Goal: Register for event/course

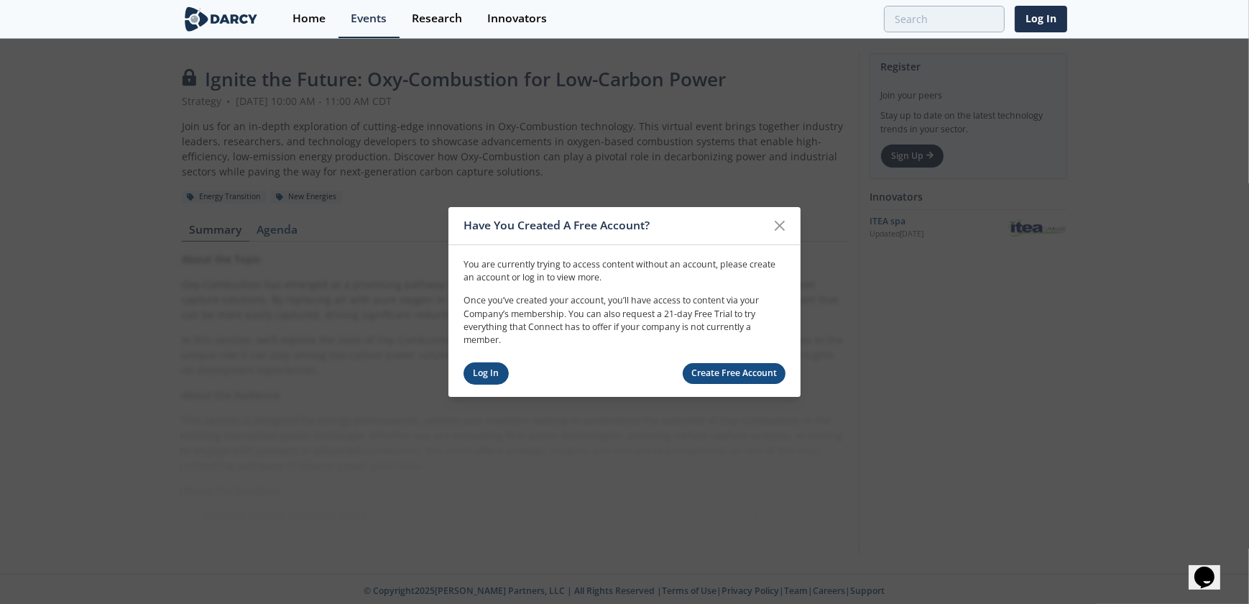
click at [488, 370] on link "Log In" at bounding box center [485, 373] width 45 height 22
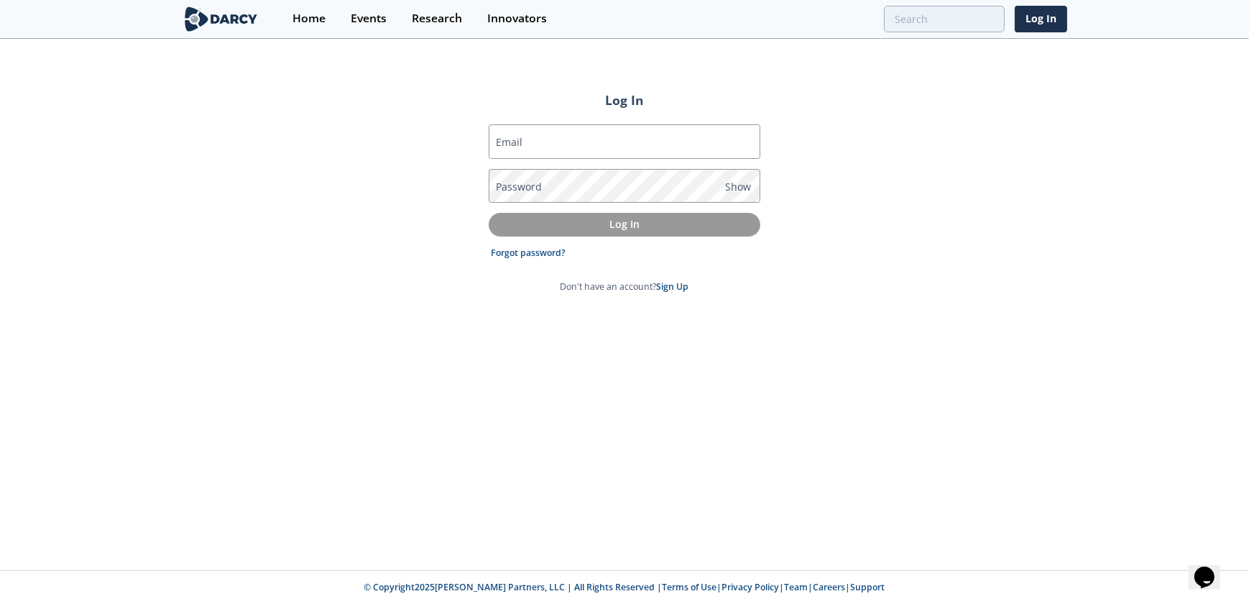
type input "osama_raba@oxy.com"
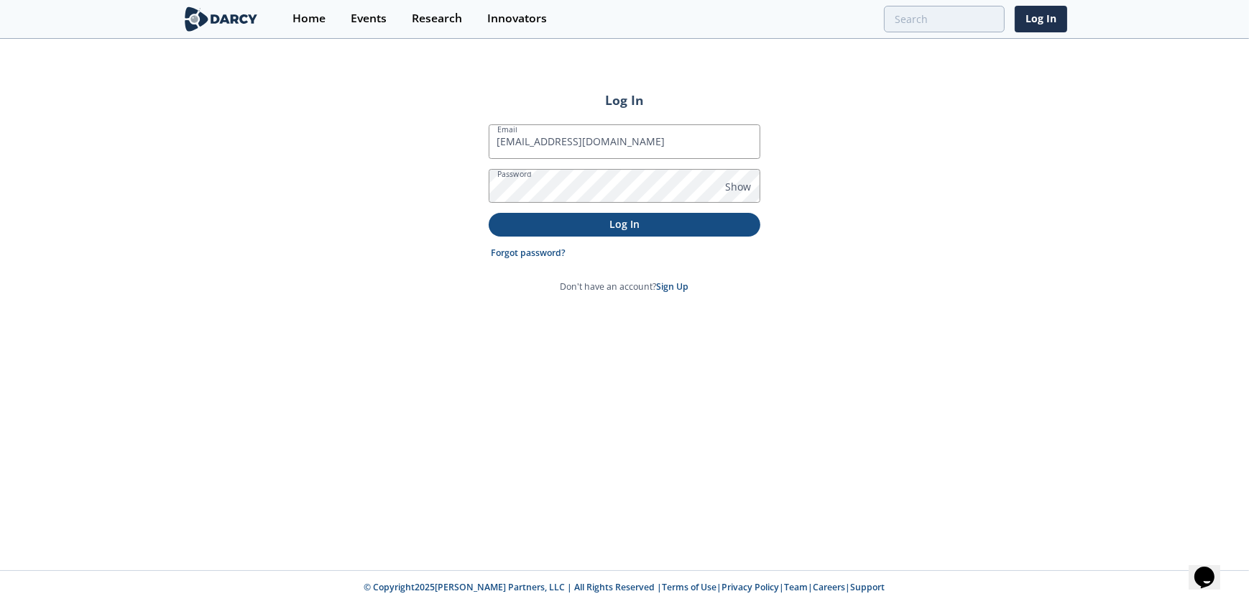
click at [565, 226] on p "Log In" at bounding box center [624, 223] width 251 height 15
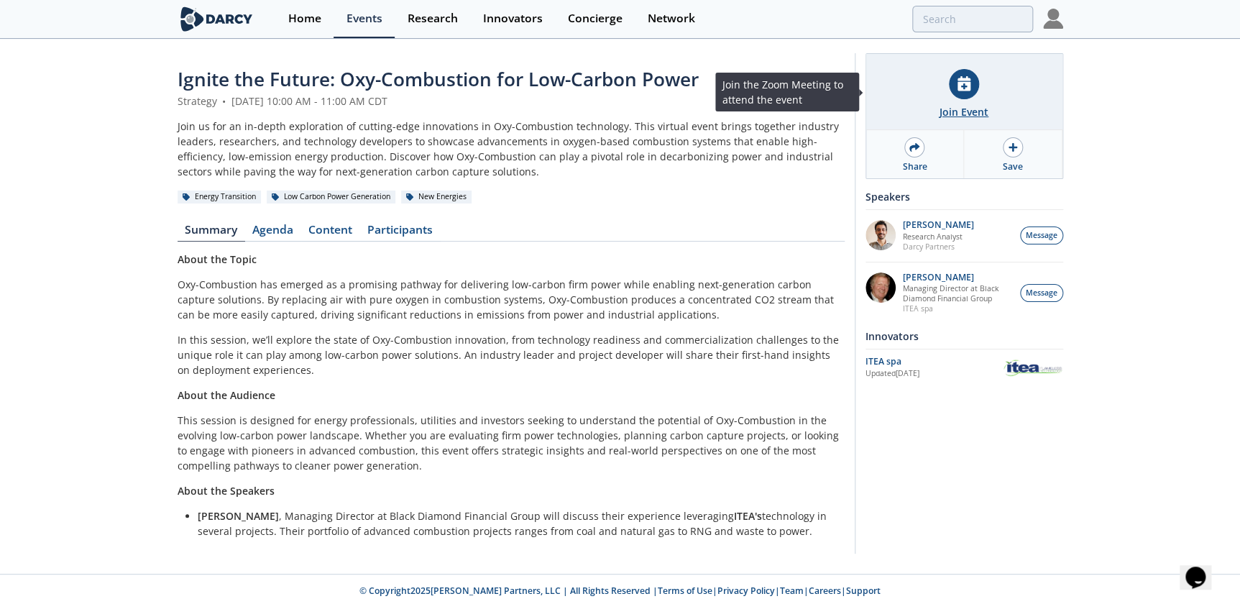
click at [961, 99] on div "Join Event" at bounding box center [964, 92] width 196 height 76
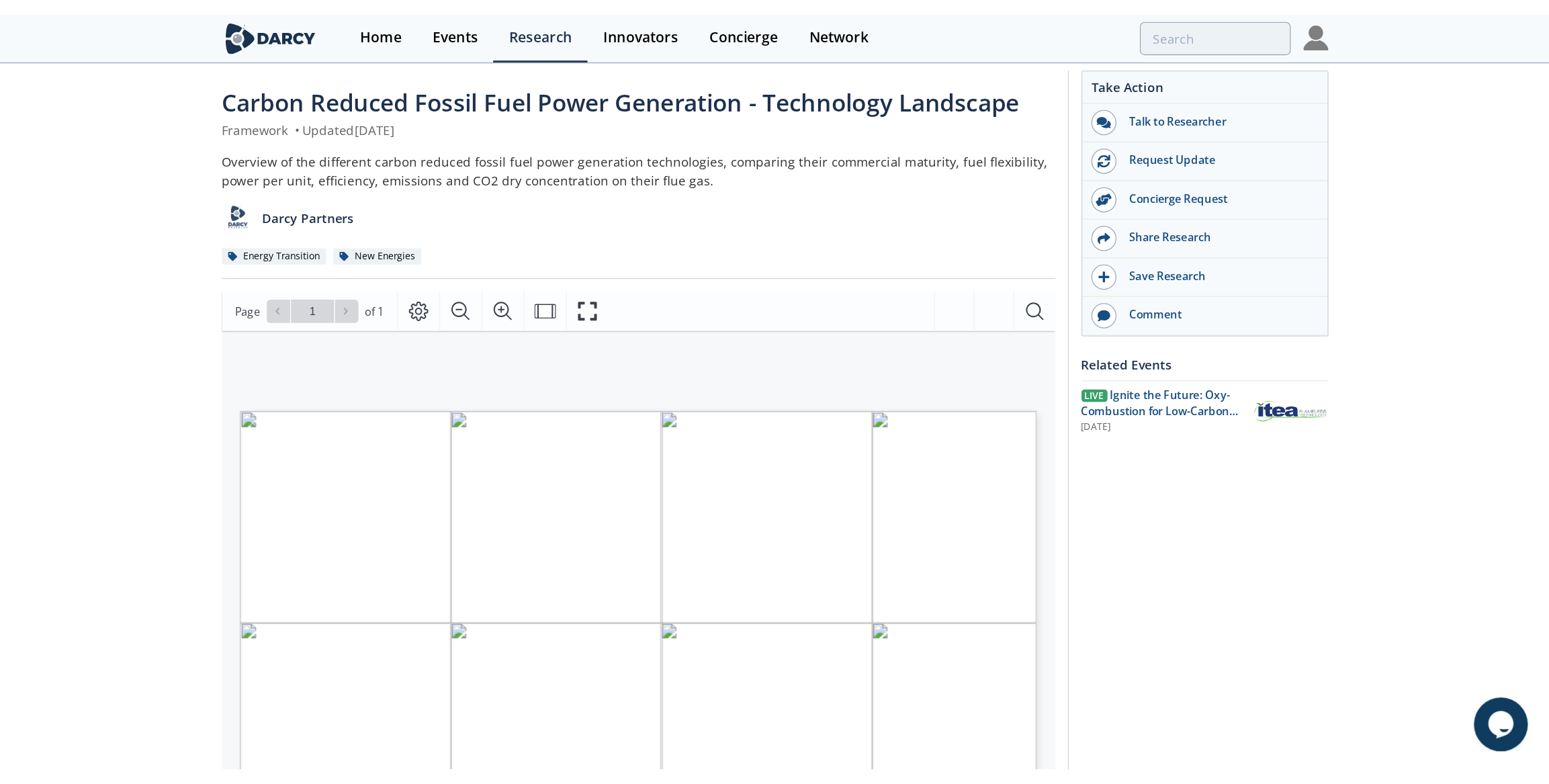
scroll to position [61, 0]
